Goal: Information Seeking & Learning: Learn about a topic

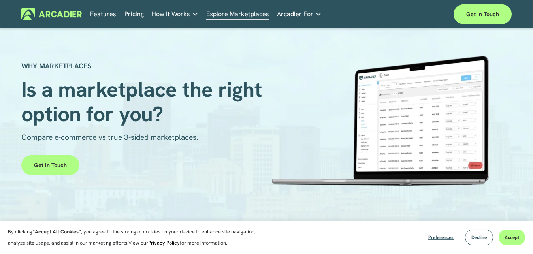
scroll to position [36, 0]
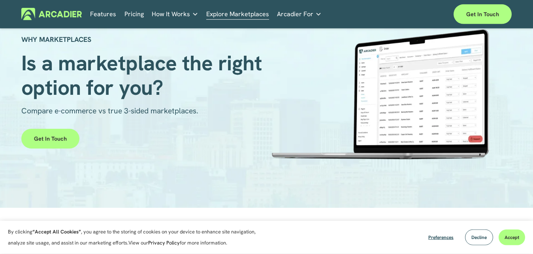
click at [132, 18] on link "Pricing" at bounding box center [134, 14] width 19 height 12
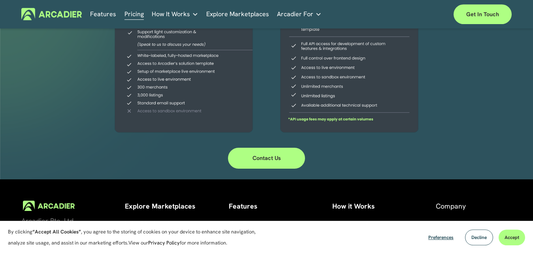
scroll to position [287, 0]
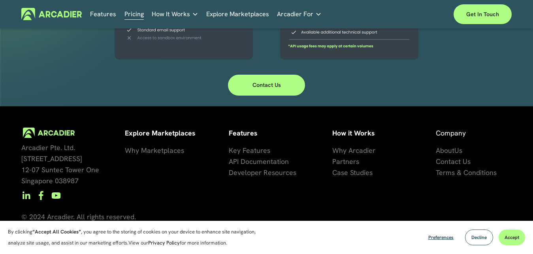
click at [256, 149] on span "Key Features" at bounding box center [250, 150] width 42 height 9
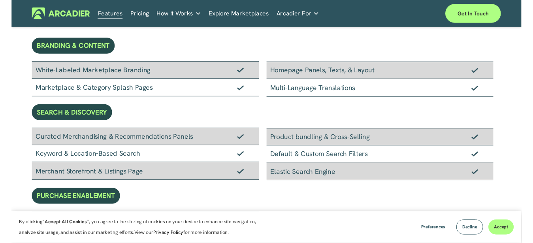
scroll to position [42, 0]
